Goal: Transaction & Acquisition: Book appointment/travel/reservation

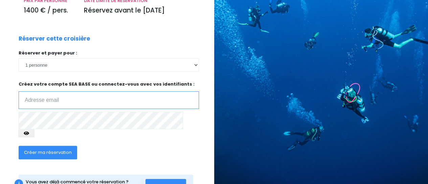
scroll to position [126, 0]
click at [60, 91] on input "email" at bounding box center [109, 100] width 180 height 18
type input "christine.lemarchand66@gmail.com"
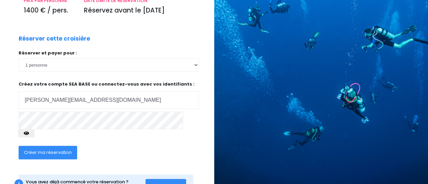
click at [29, 133] on icon "button" at bounding box center [26, 133] width 5 height 0
click at [54, 149] on span "Créer ma réservation" at bounding box center [48, 152] width 48 height 6
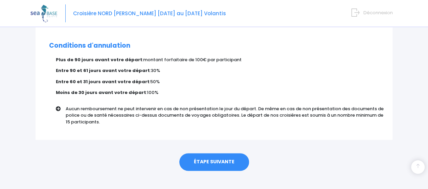
scroll to position [443, 0]
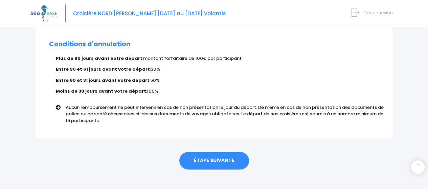
click at [229, 155] on link "ÉTAPE SUIVANTE" at bounding box center [214, 161] width 70 height 18
